Goal: Share content: Share content

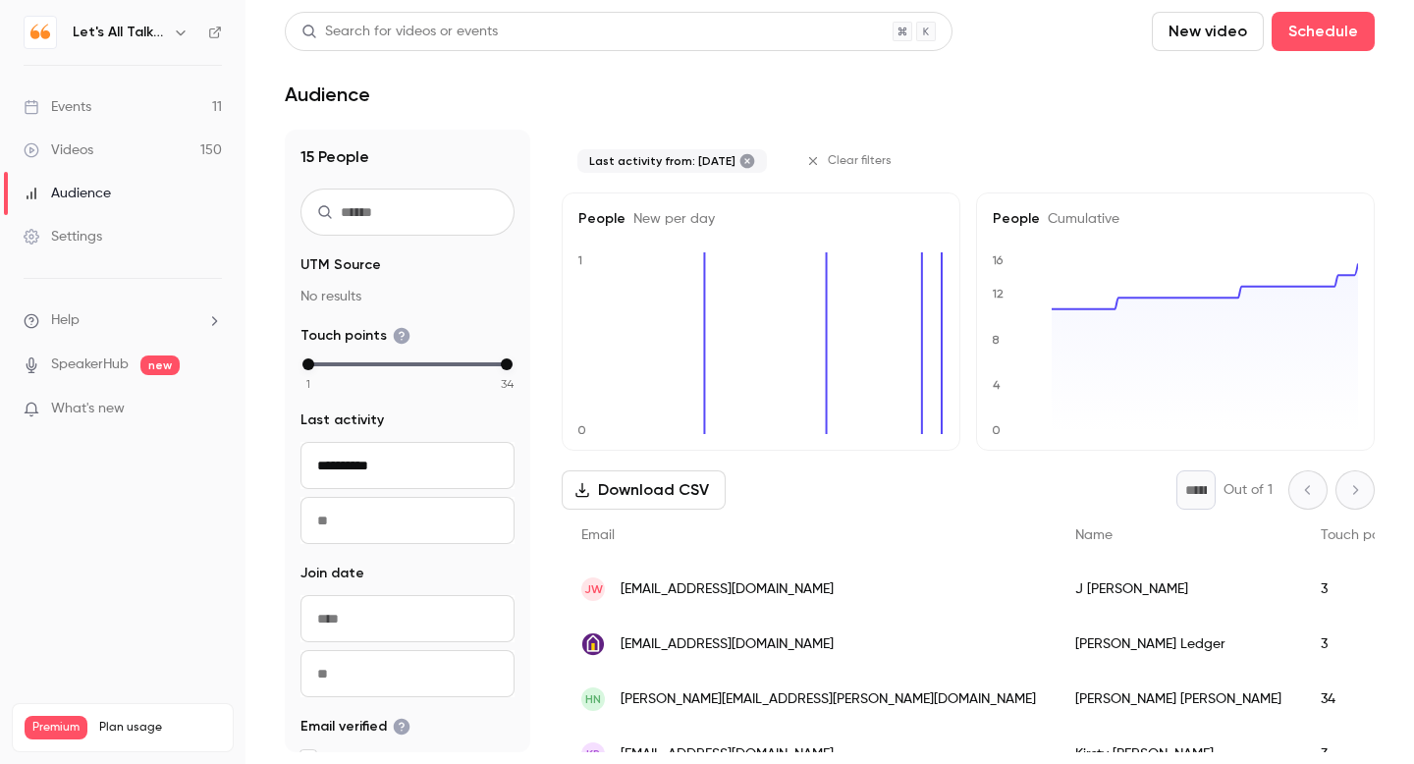
click at [80, 106] on div "Events" at bounding box center [58, 107] width 68 height 20
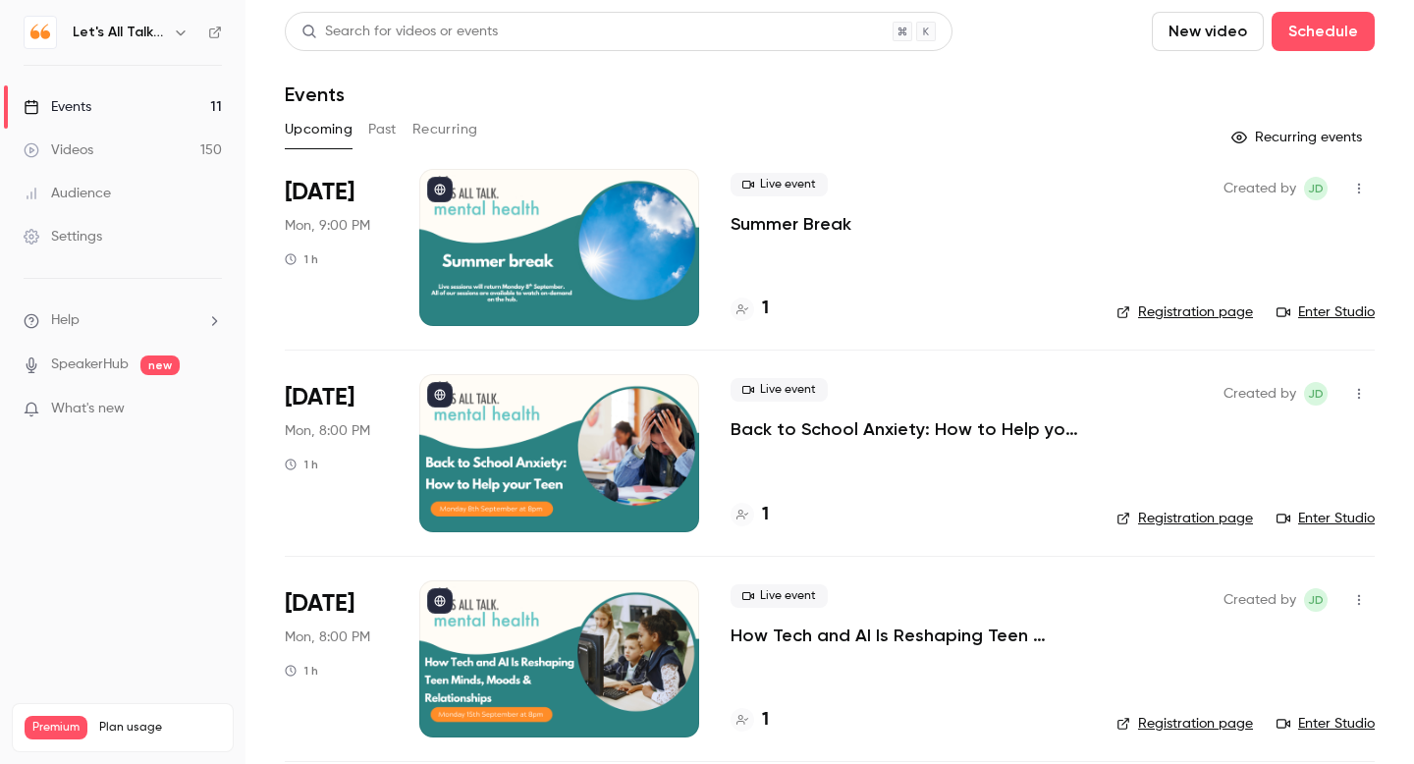
click at [858, 436] on p "Back to School Anxiety: How to Help your Teen" at bounding box center [908, 429] width 355 height 24
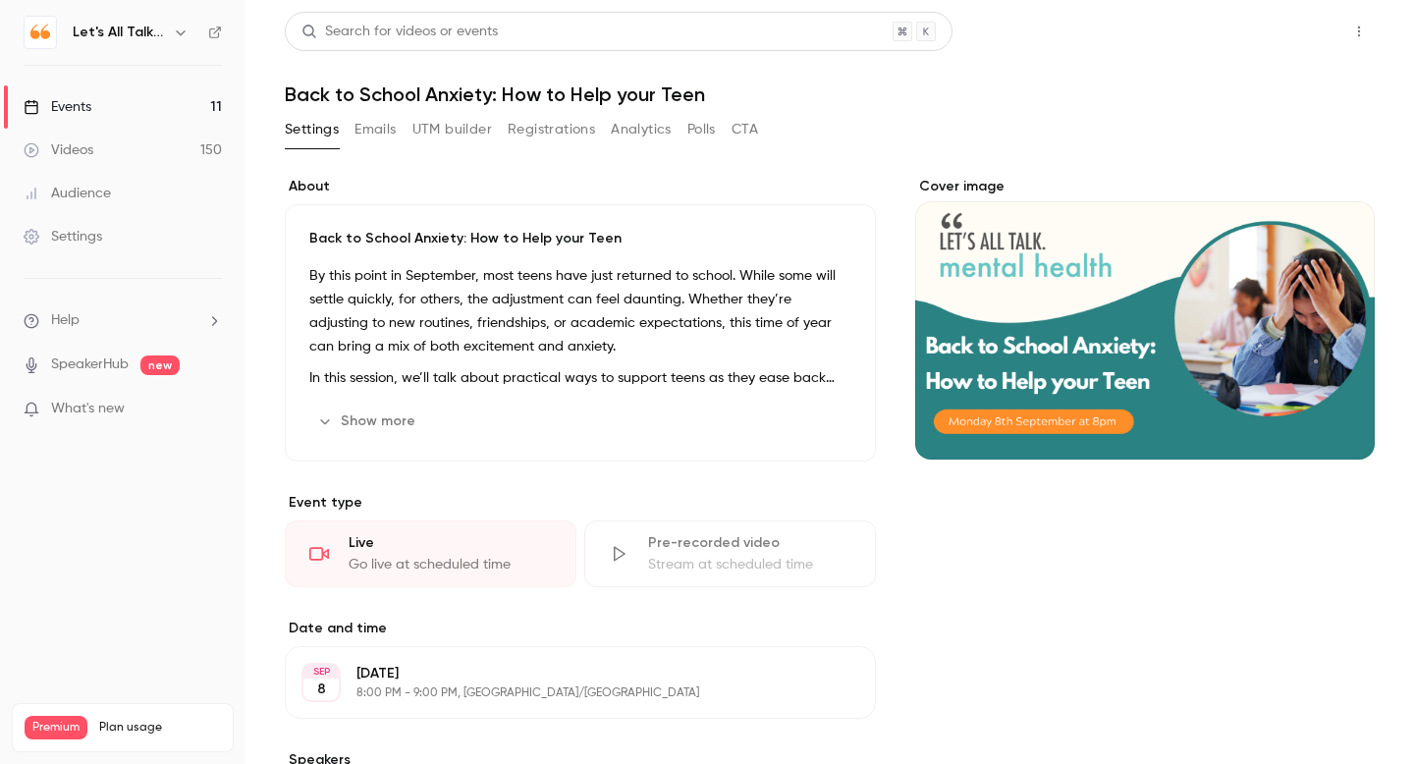
click at [1274, 34] on button "Share" at bounding box center [1289, 31] width 78 height 39
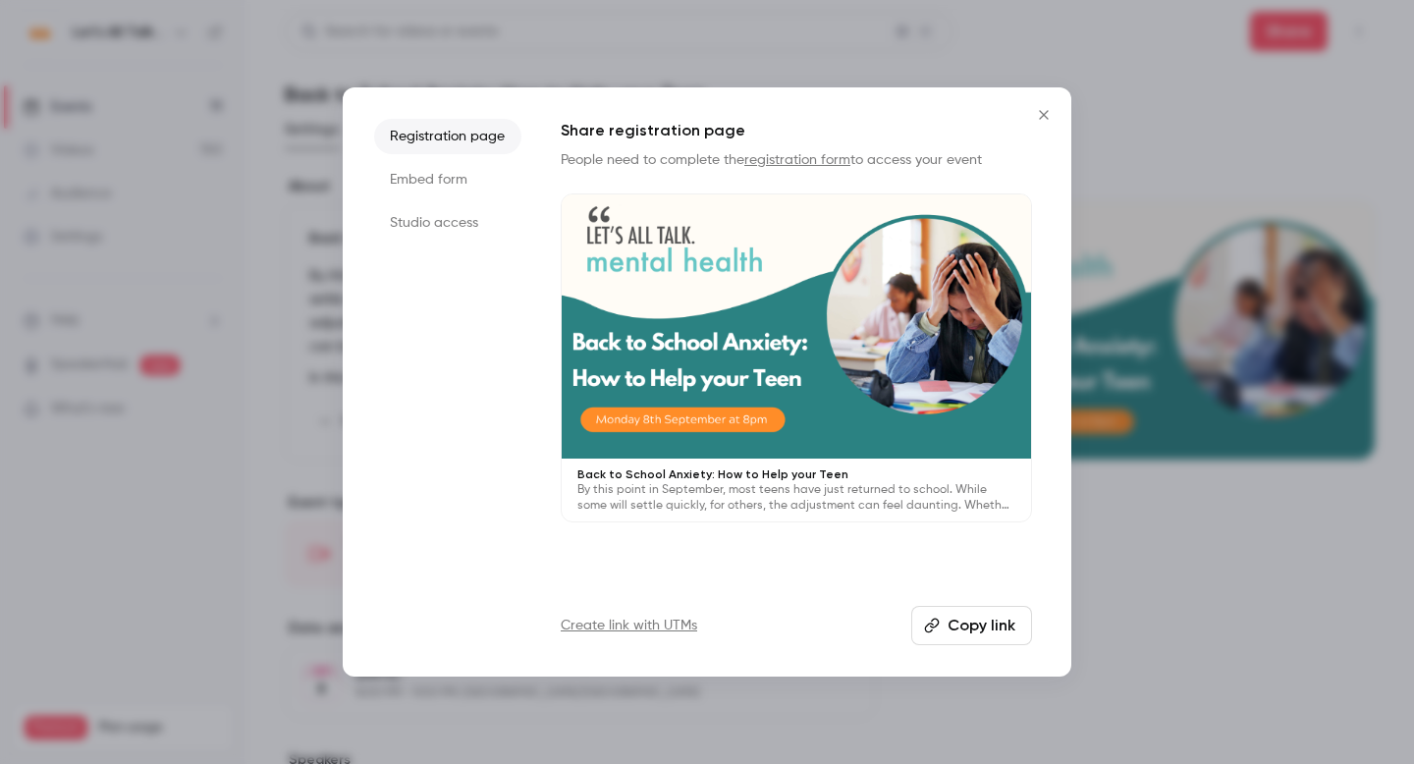
click at [981, 626] on button "Copy link" at bounding box center [971, 625] width 121 height 39
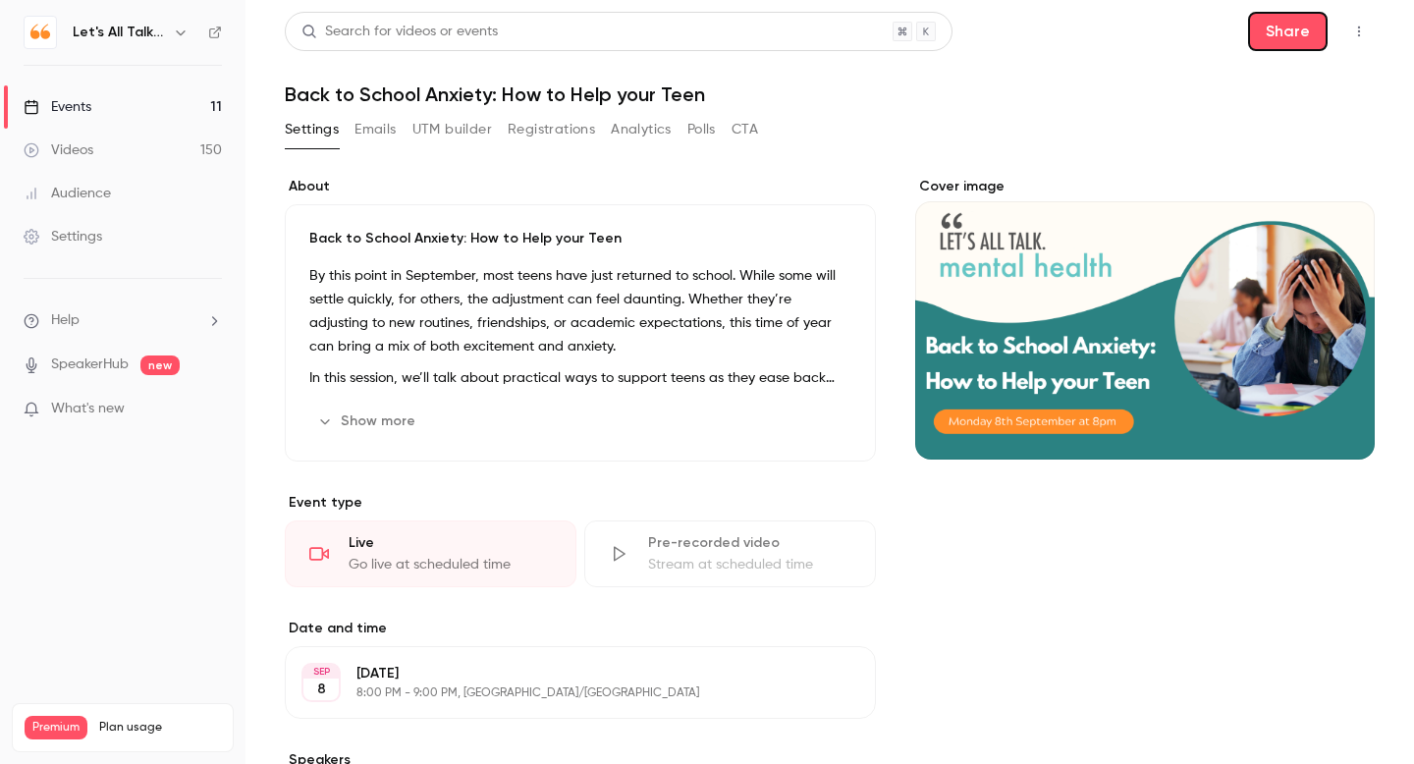
click at [1288, 32] on button "Share" at bounding box center [1288, 31] width 80 height 39
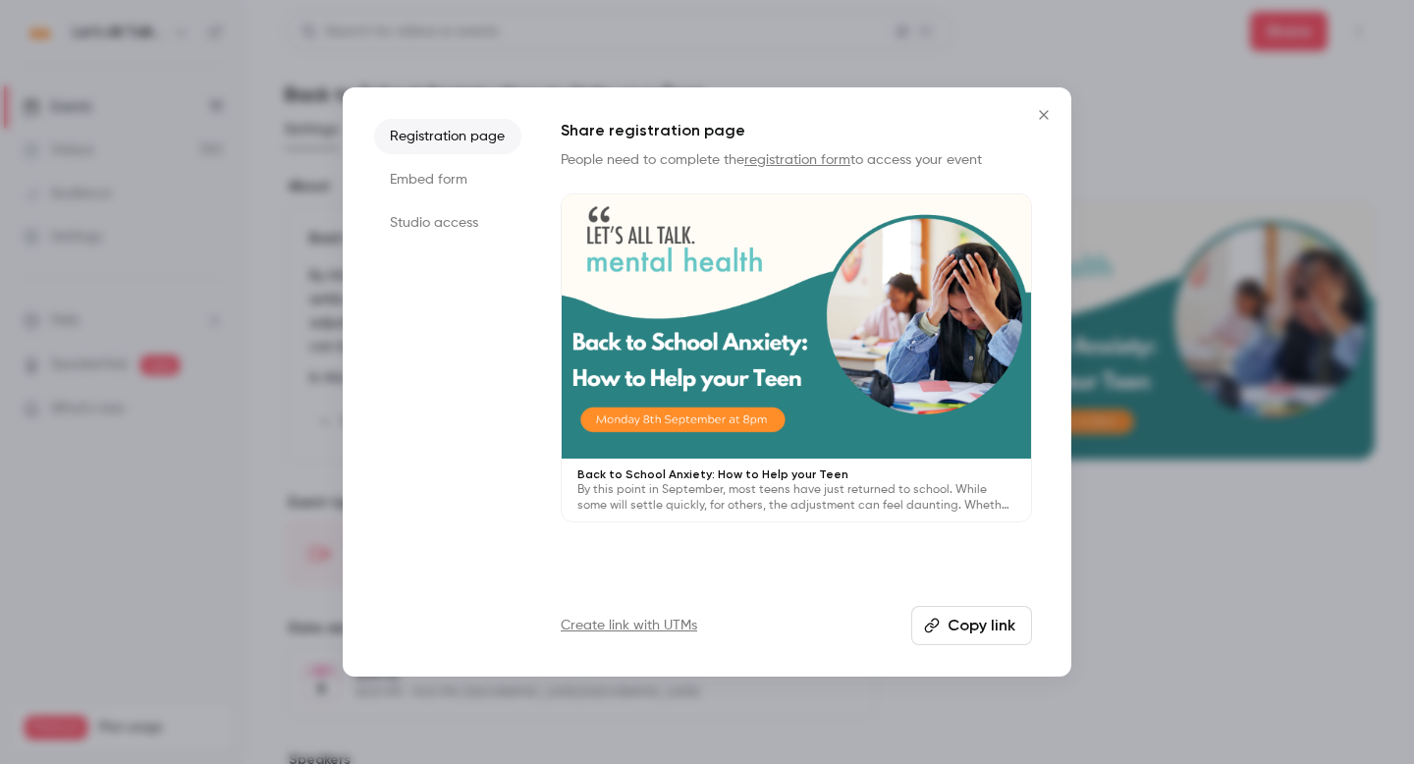
click at [958, 626] on button "Copy link" at bounding box center [971, 625] width 121 height 39
click at [1039, 121] on icon "Close" at bounding box center [1044, 115] width 24 height 16
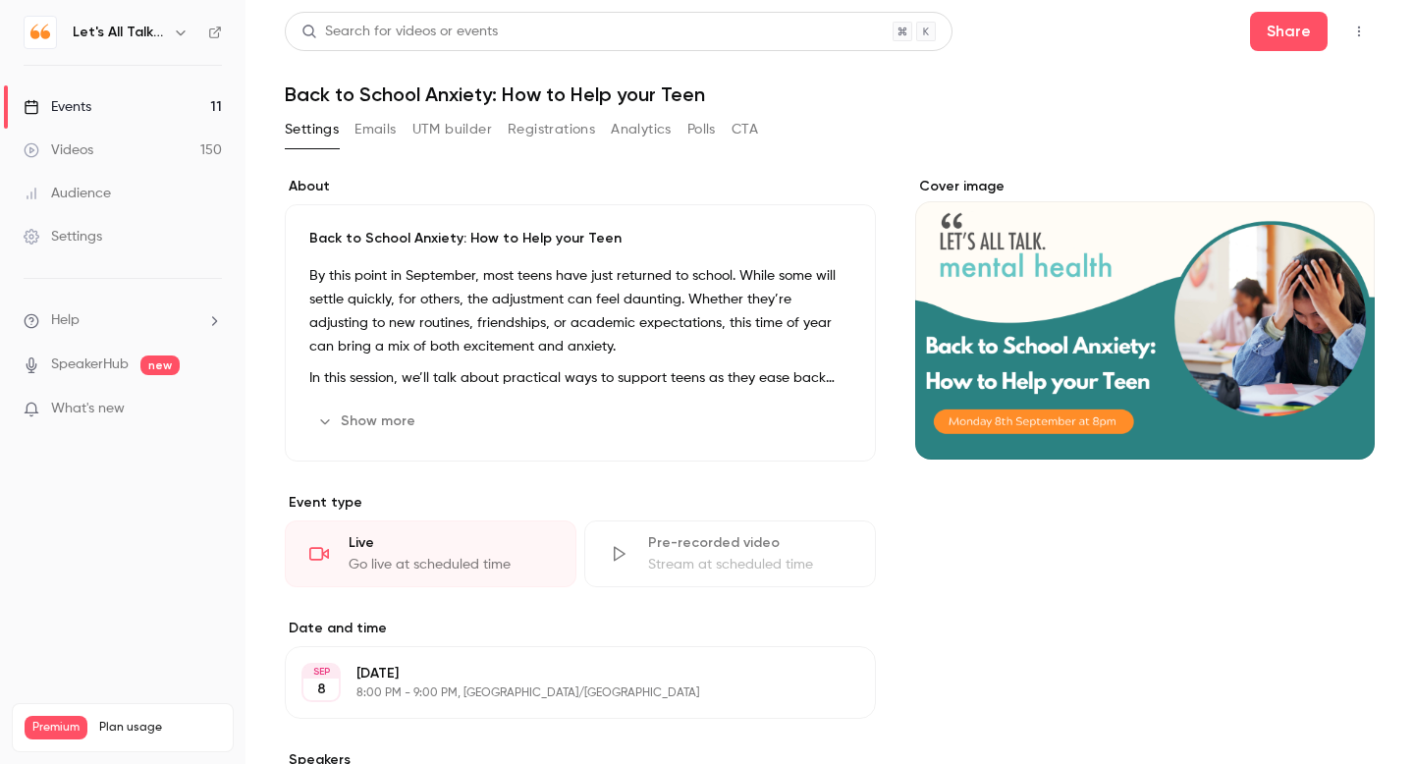
click at [93, 109] on link "Events 11" at bounding box center [123, 106] width 246 height 43
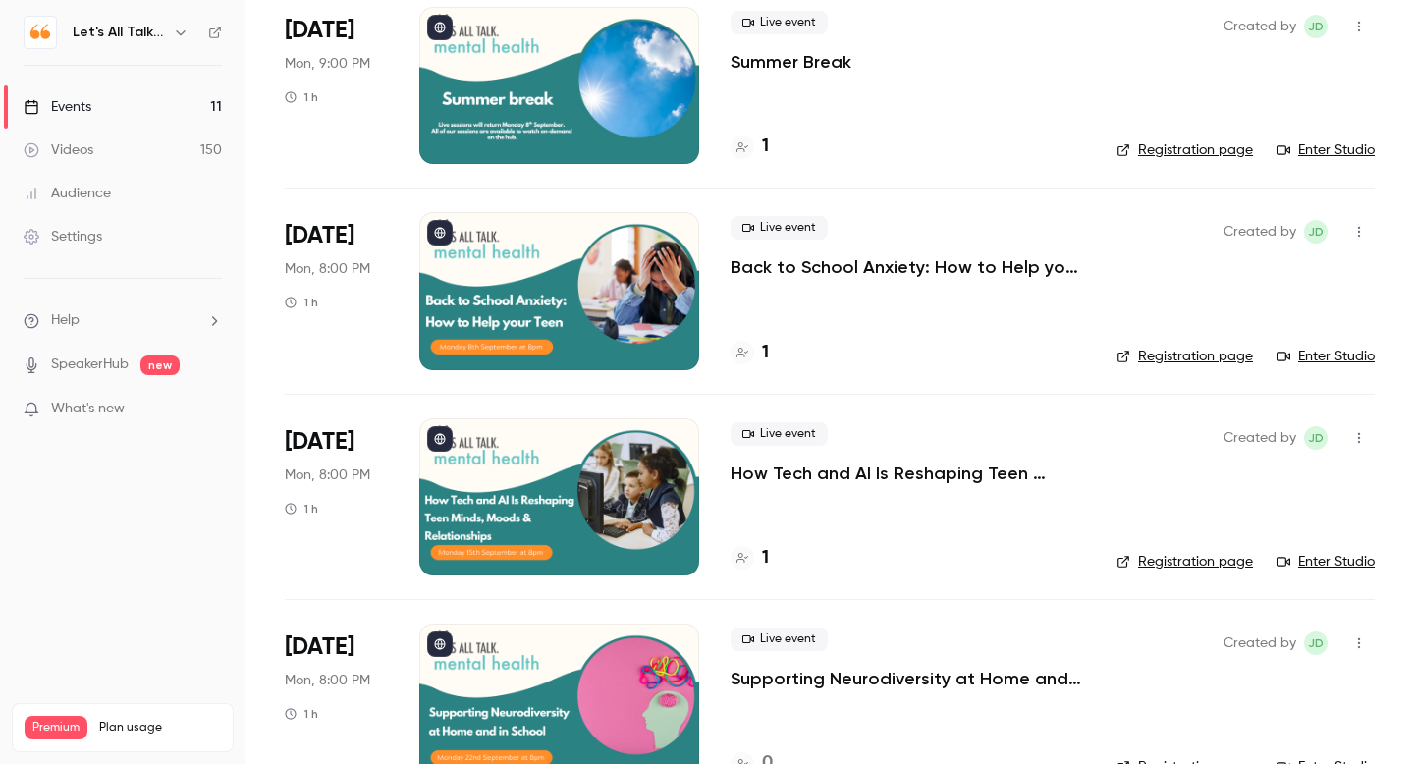
scroll to position [170, 0]
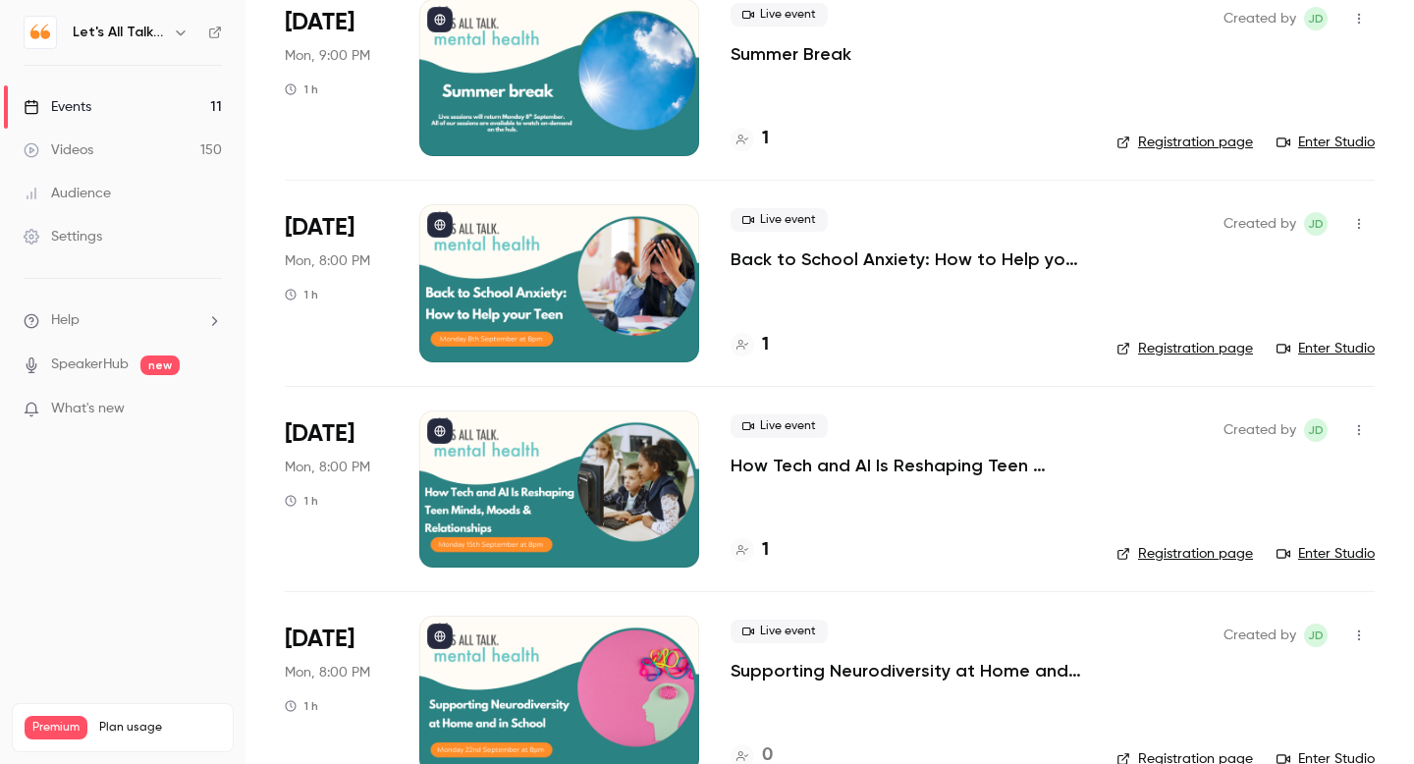
click at [1357, 434] on icon "button" at bounding box center [1359, 430] width 16 height 14
click at [536, 439] on div at bounding box center [707, 382] width 1414 height 764
click at [887, 473] on p "How Tech and AI Is Reshaping Teen Minds, Moods & Relationships" at bounding box center [908, 466] width 355 height 24
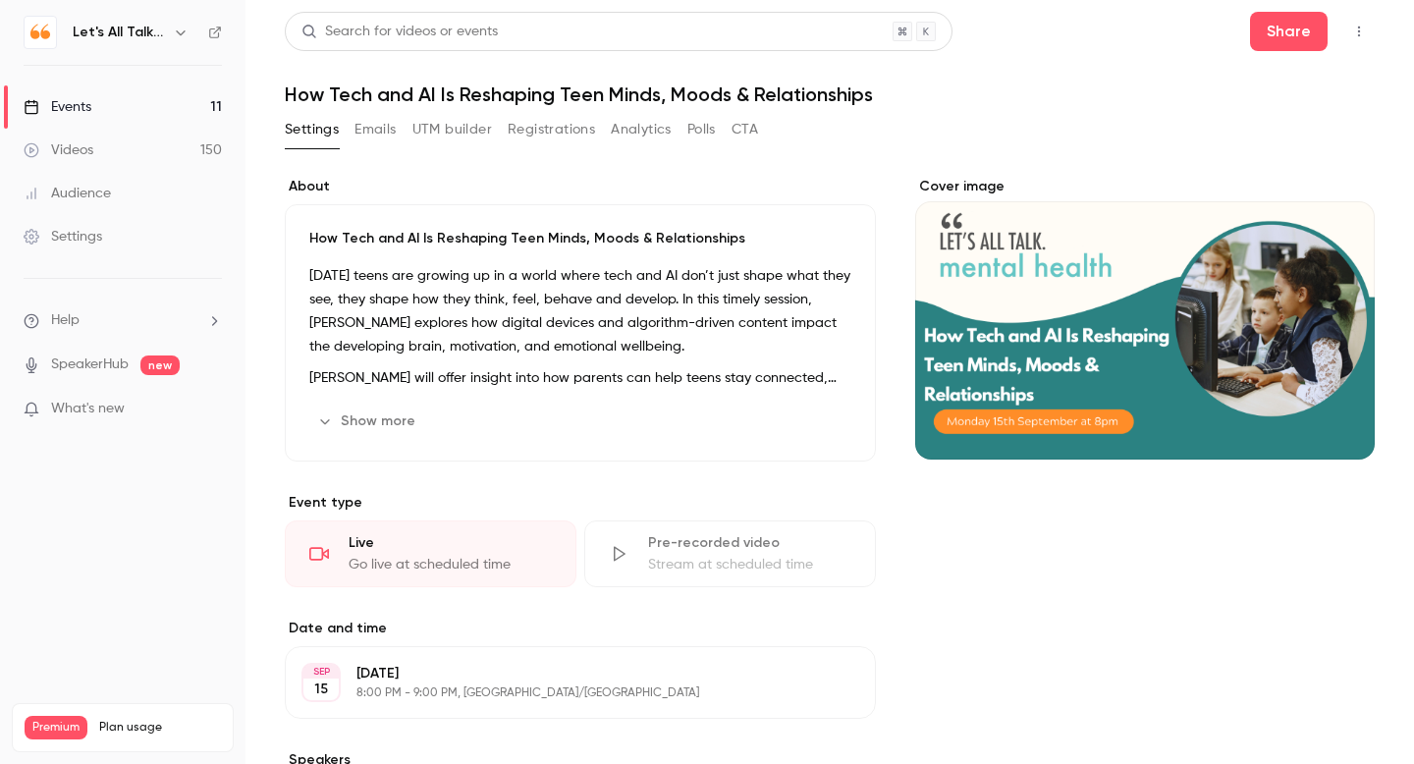
click at [1354, 36] on icon "button" at bounding box center [1359, 32] width 16 height 14
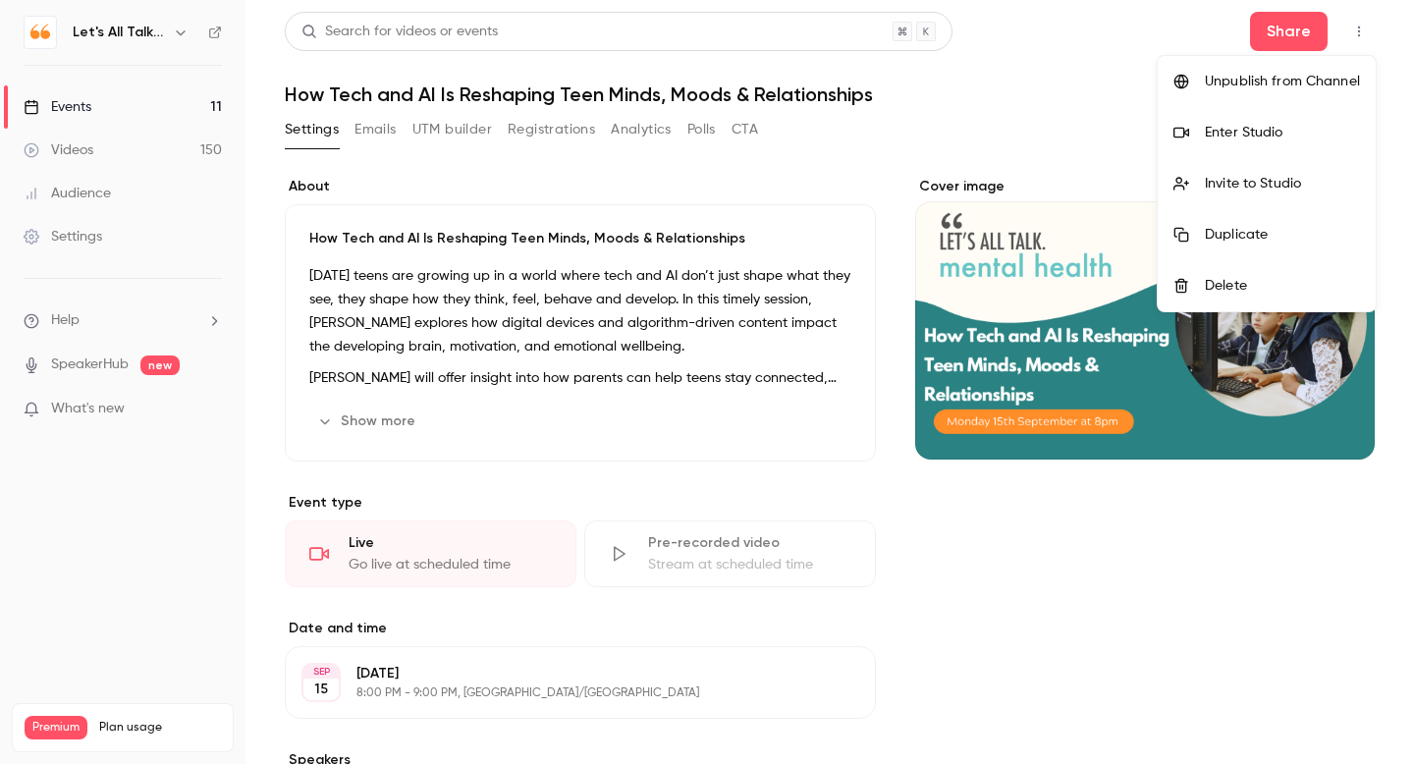
click at [1293, 28] on div at bounding box center [707, 382] width 1414 height 764
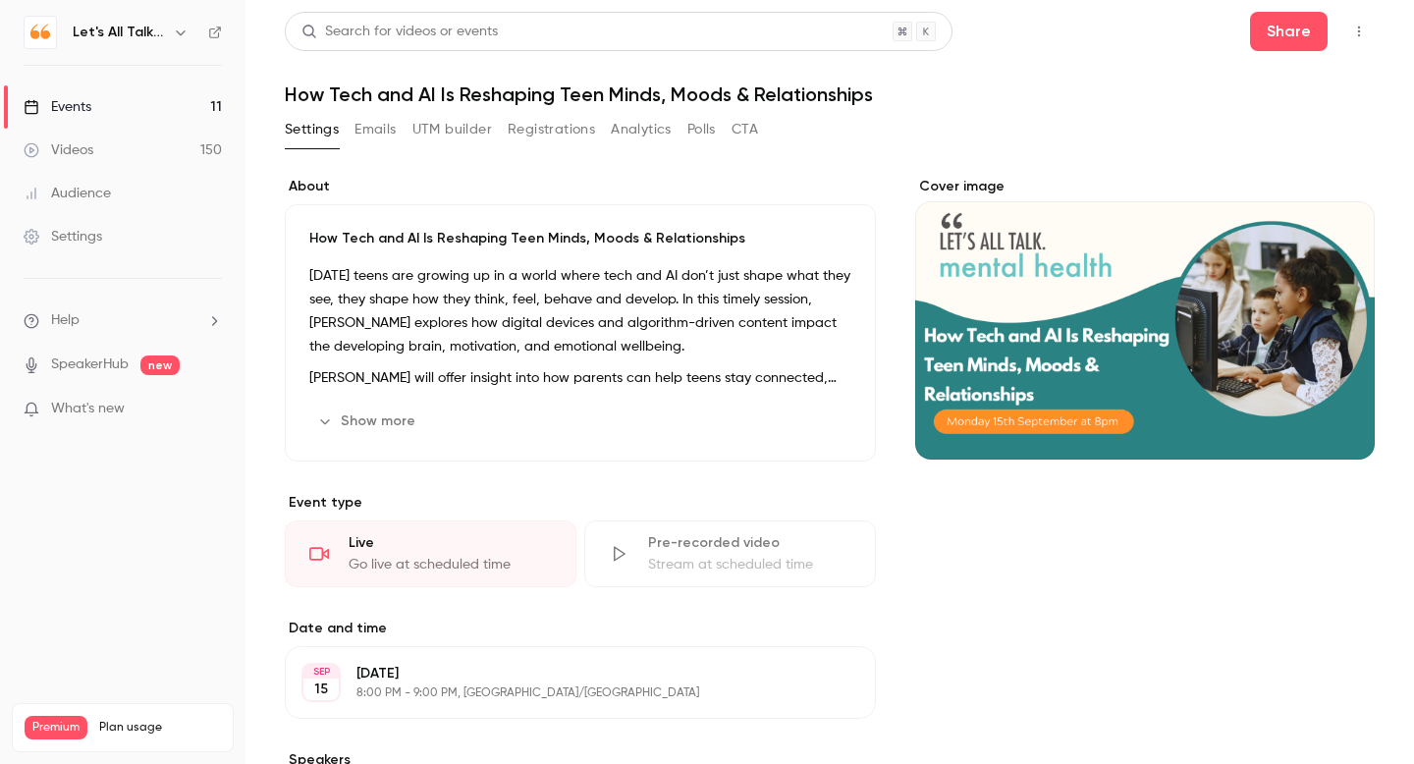
click at [80, 143] on div "Videos" at bounding box center [59, 150] width 70 height 20
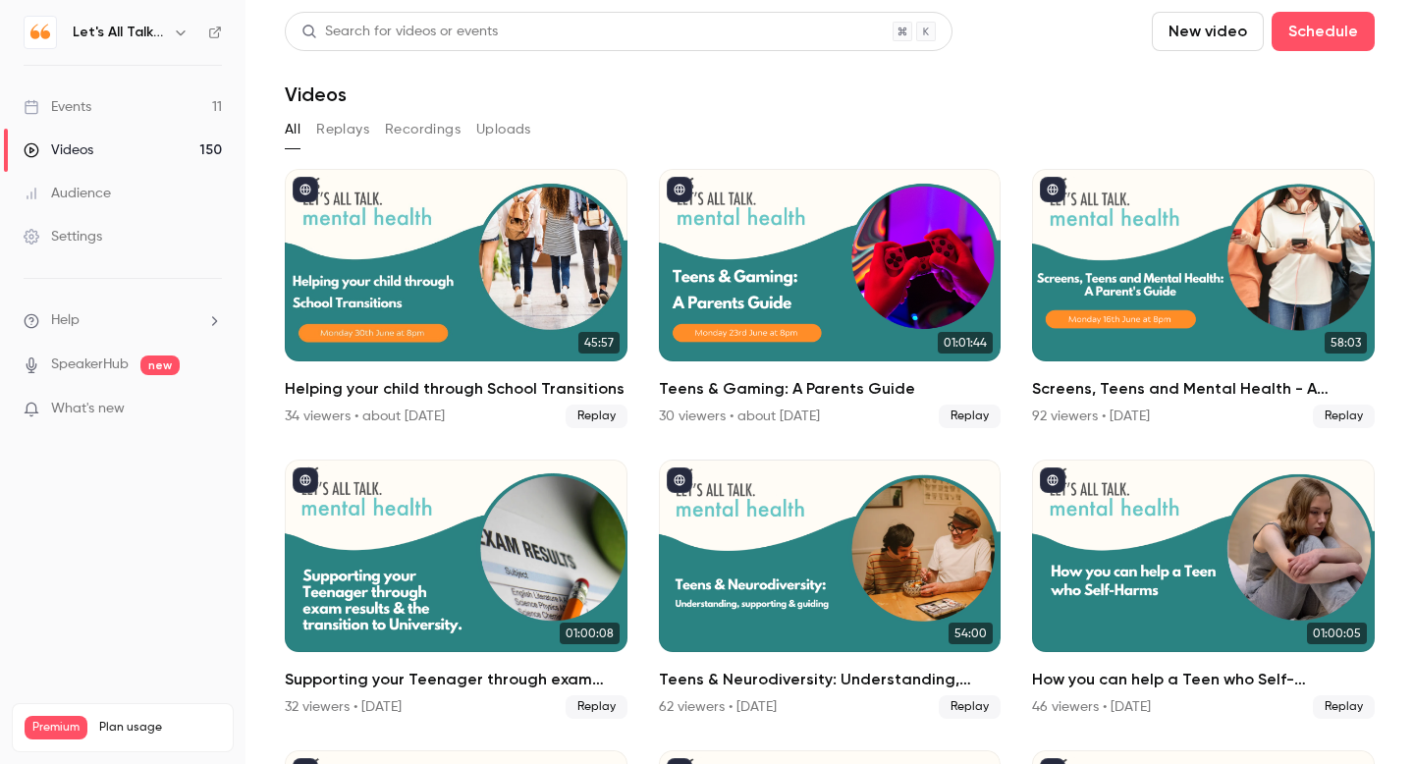
click at [65, 107] on div "Events" at bounding box center [58, 107] width 68 height 20
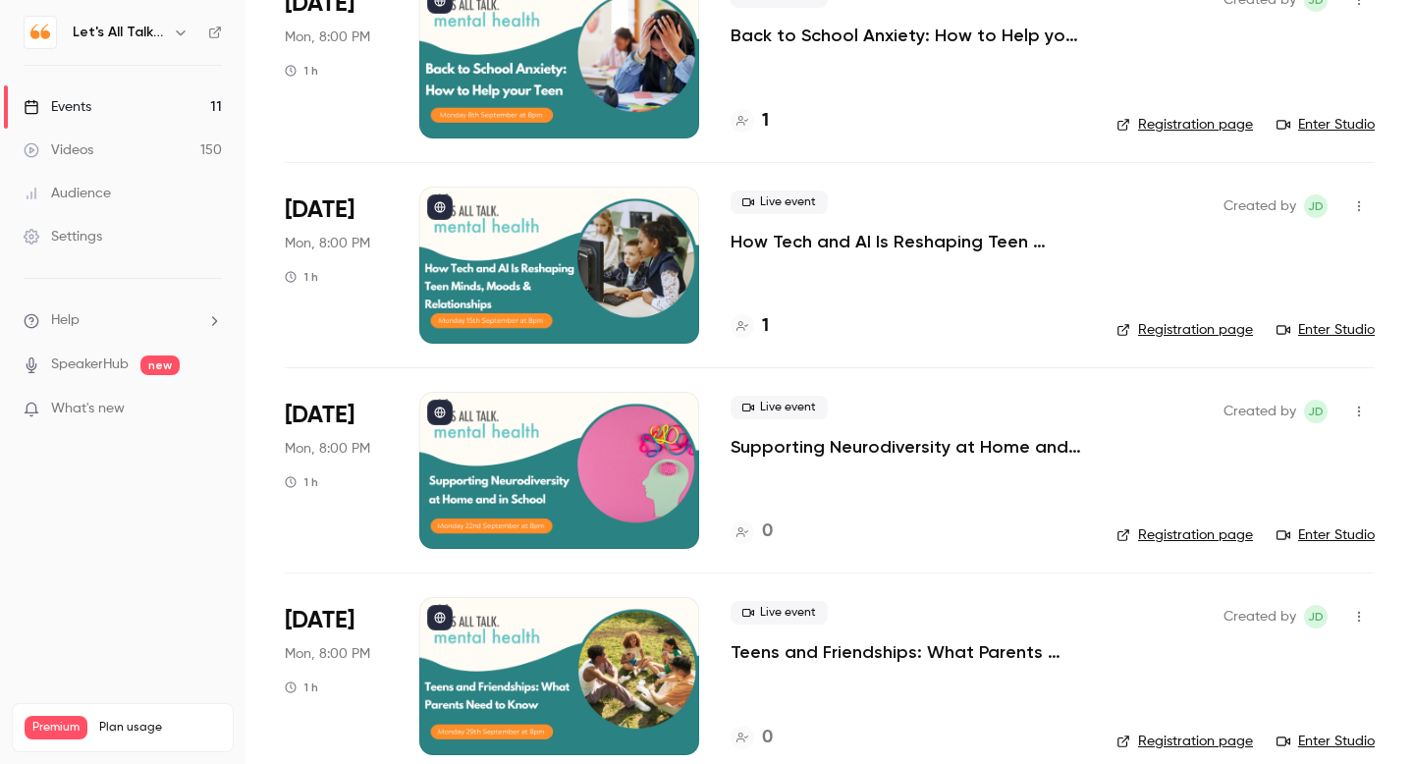
scroll to position [404, 0]
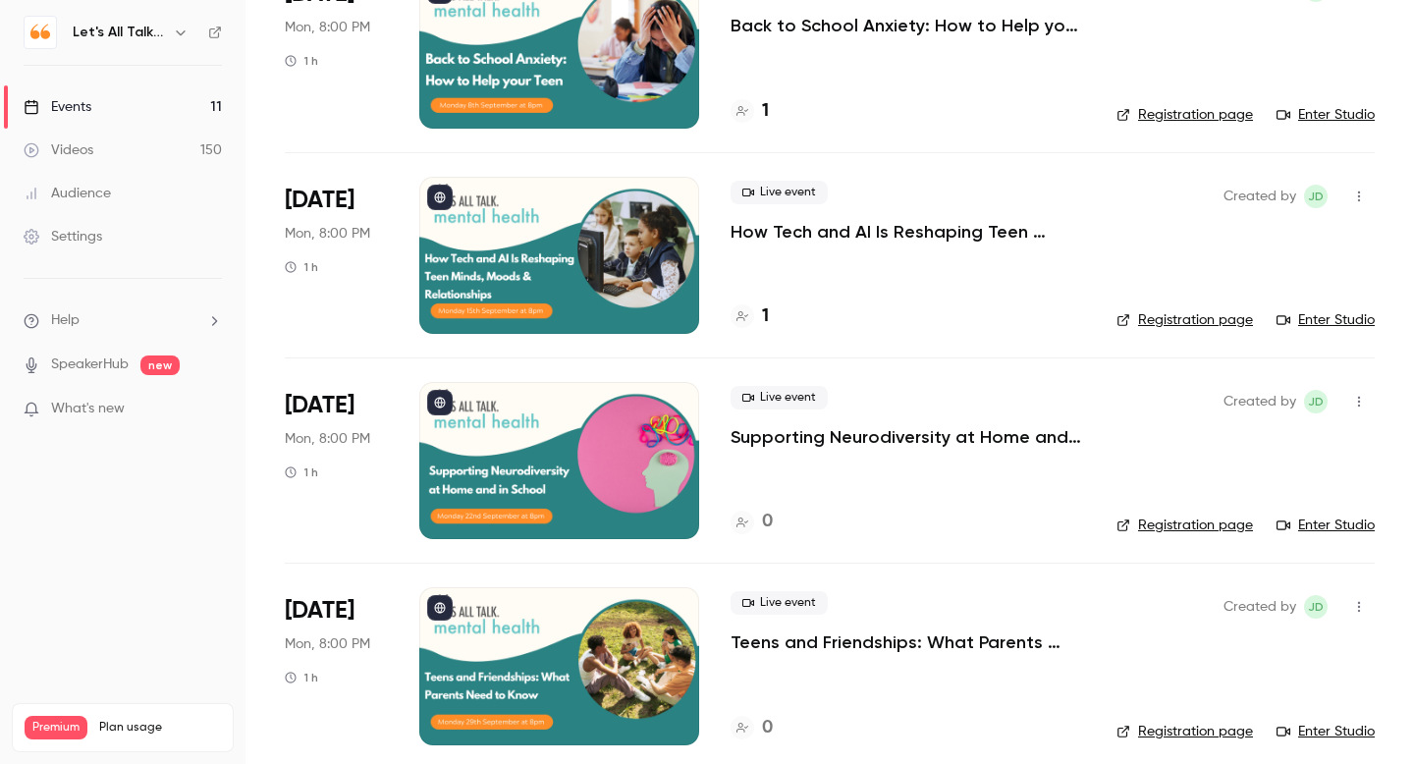
click at [948, 445] on p "Supporting Neurodiversity at Home and in School" at bounding box center [908, 437] width 355 height 24
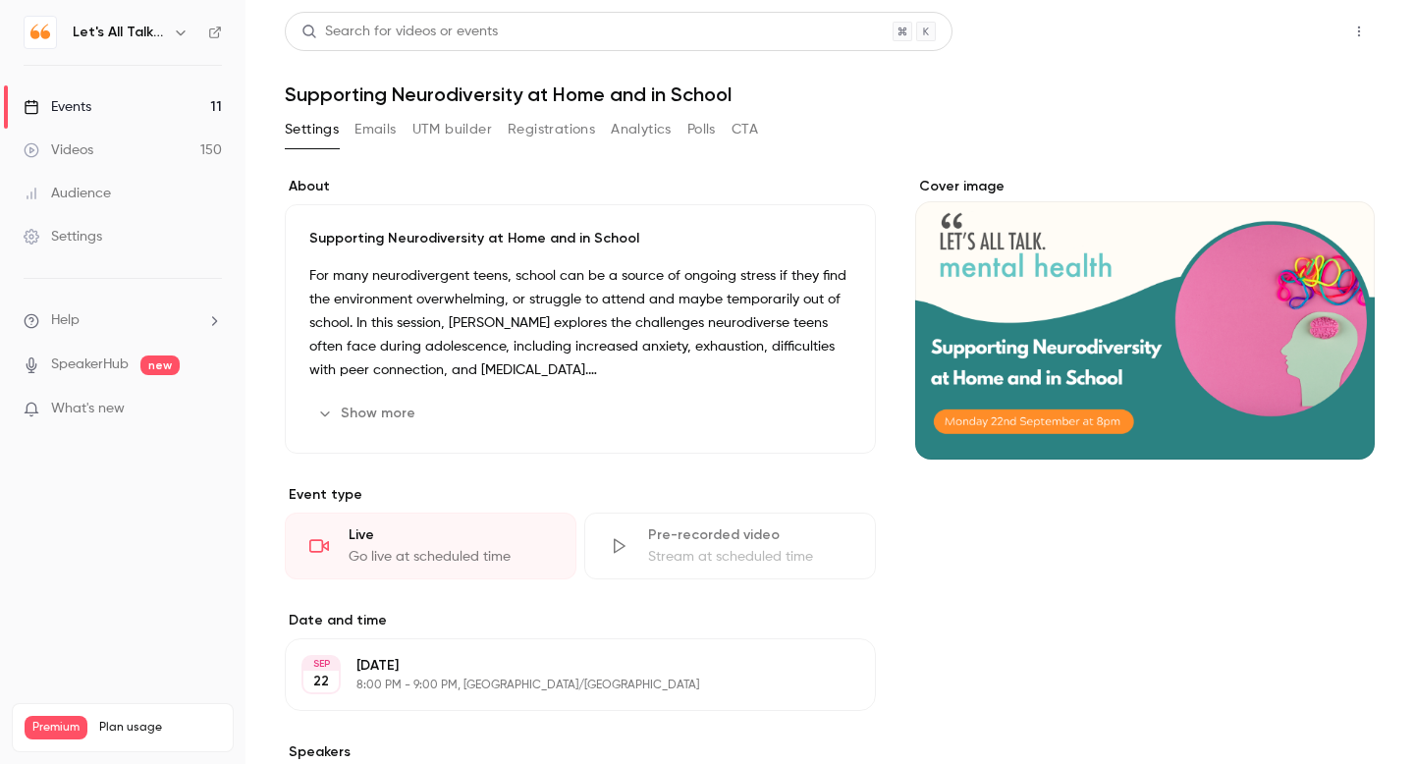
click at [1280, 31] on button "Share" at bounding box center [1289, 31] width 78 height 39
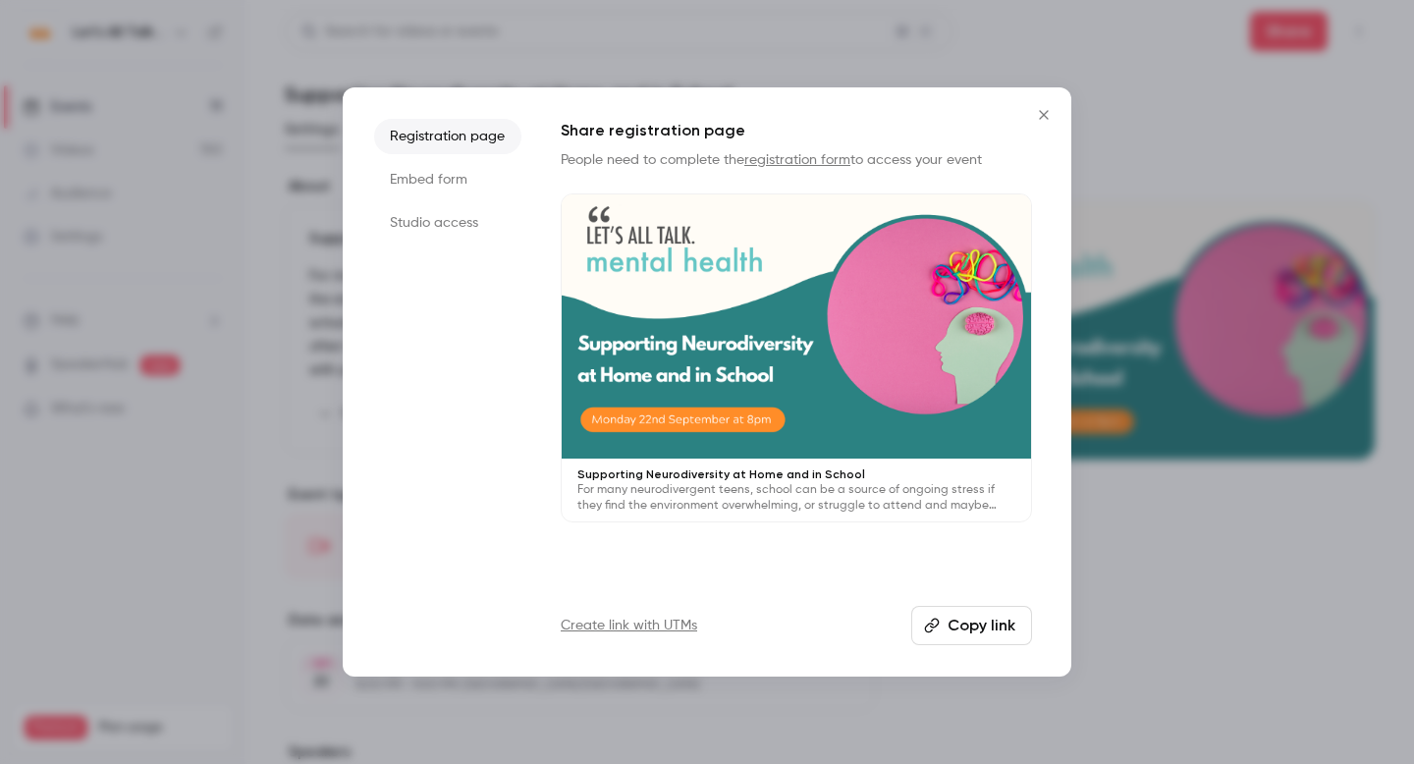
click at [960, 623] on button "Copy link" at bounding box center [971, 625] width 121 height 39
click at [1045, 110] on icon "Close" at bounding box center [1044, 115] width 24 height 16
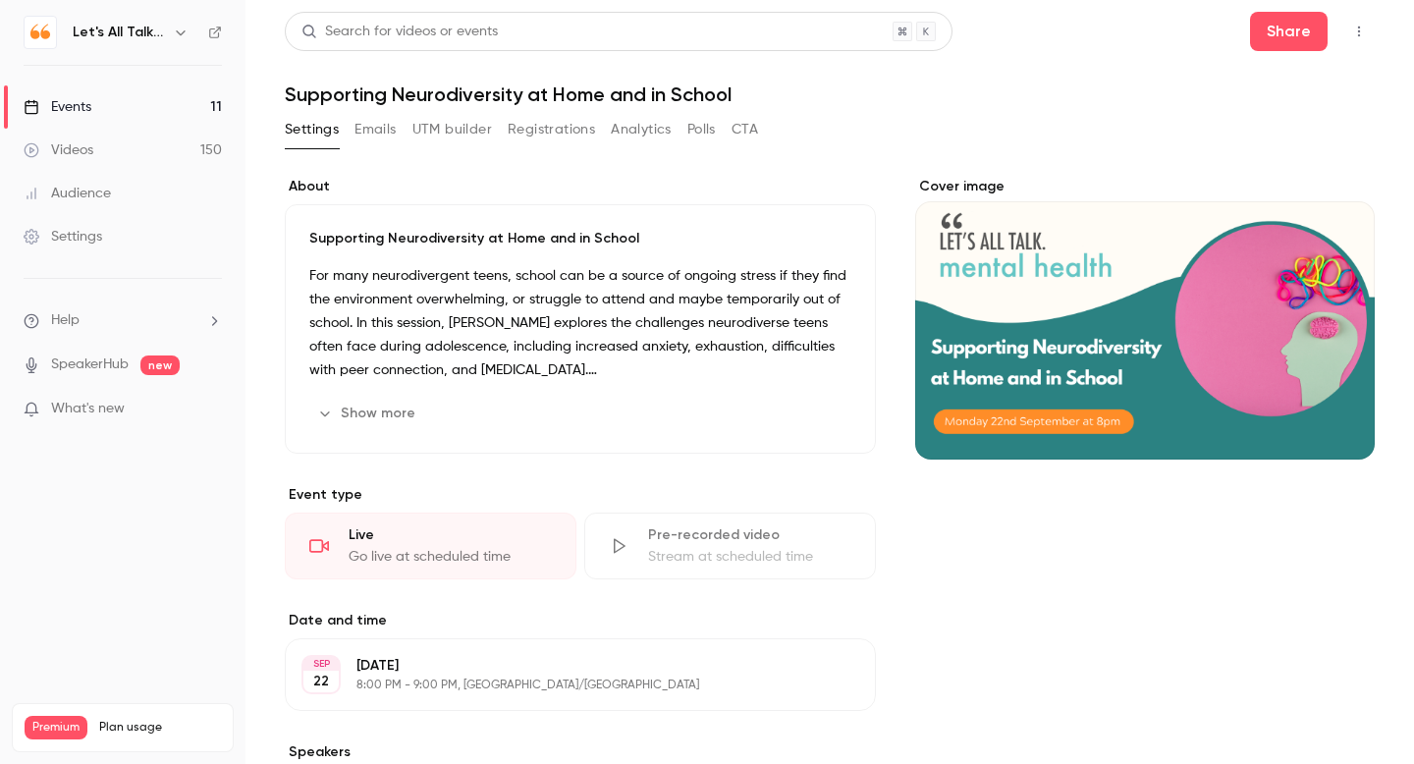
click at [86, 109] on div "Events" at bounding box center [58, 107] width 68 height 20
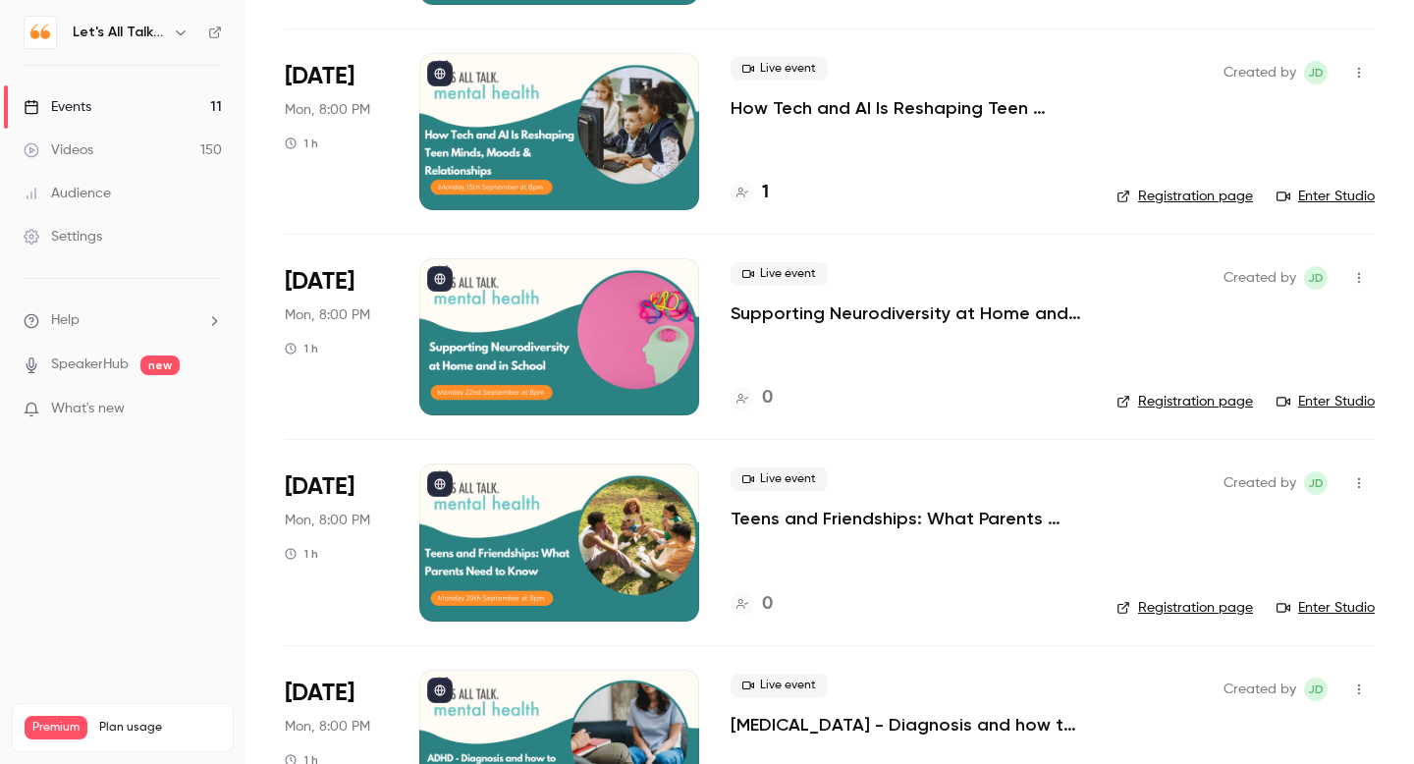
scroll to position [534, 0]
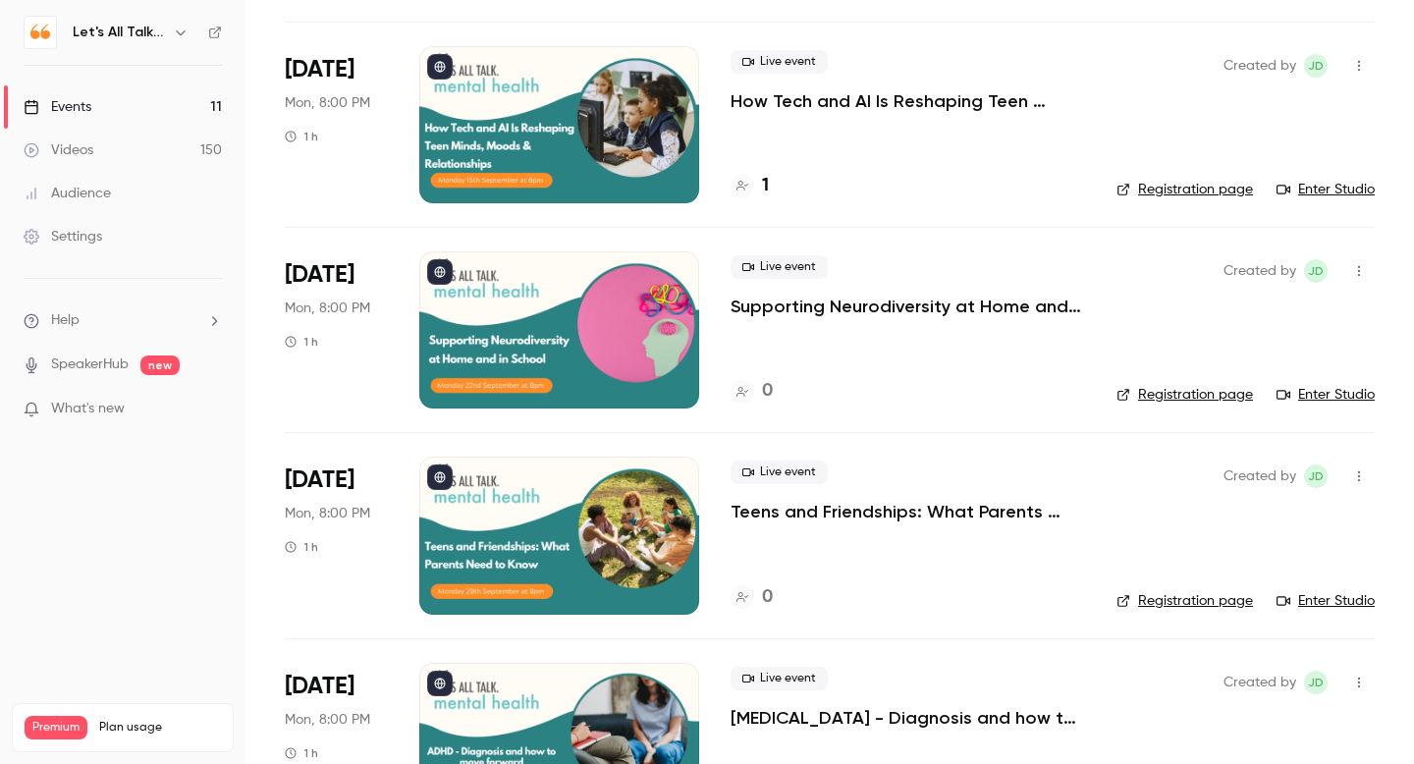
click at [759, 508] on p "Teens and Friendships: What Parents Need to Know" at bounding box center [908, 512] width 355 height 24
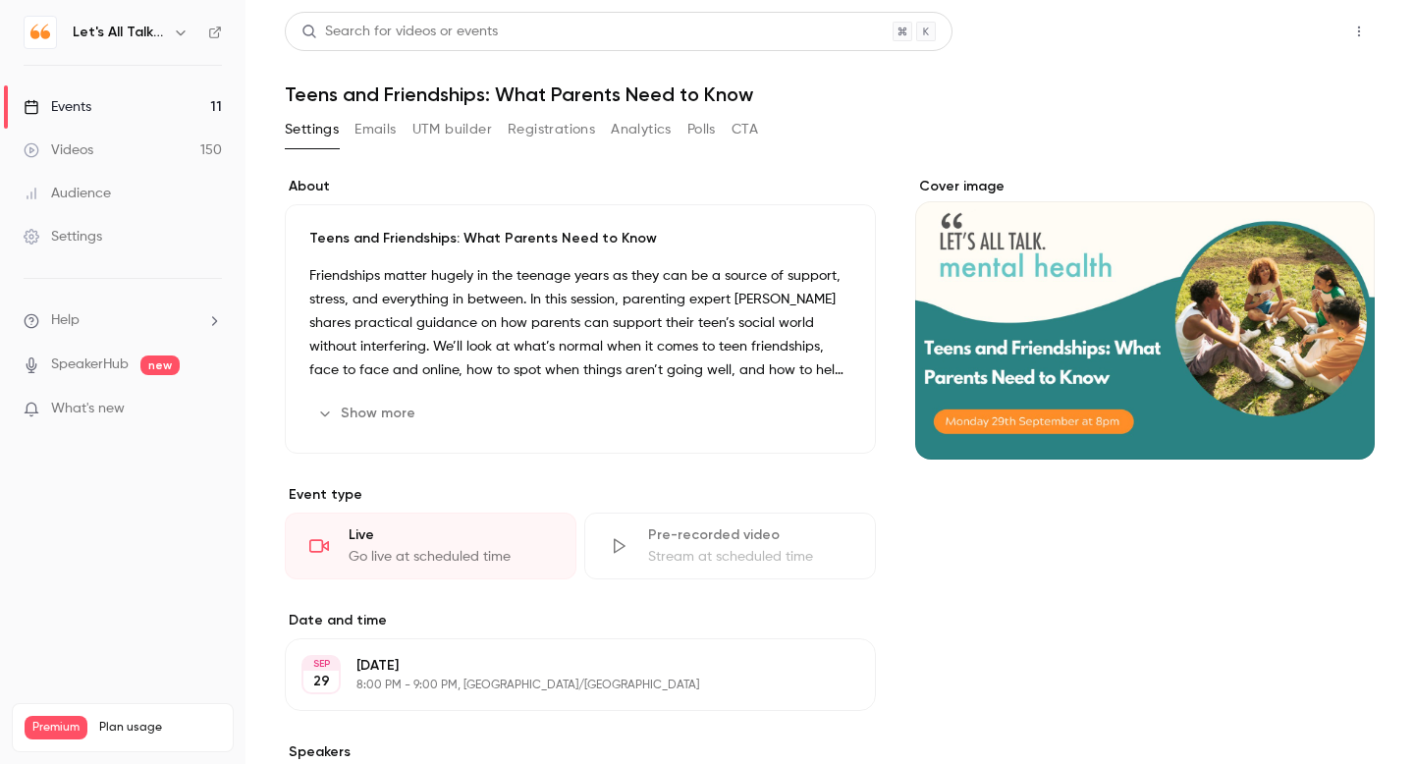
click at [1287, 38] on button "Share" at bounding box center [1289, 31] width 78 height 39
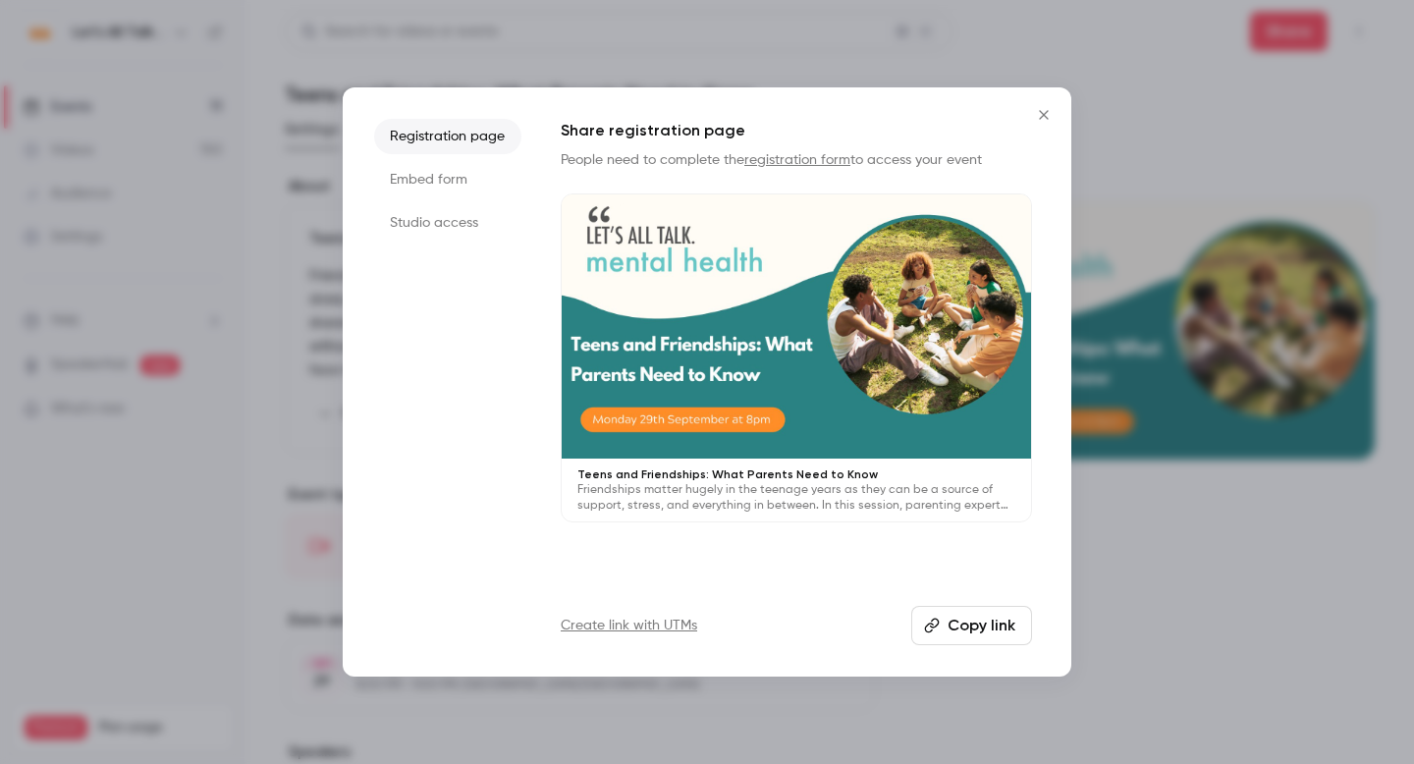
click at [959, 630] on button "Copy link" at bounding box center [971, 625] width 121 height 39
